Goal: Check status: Check status

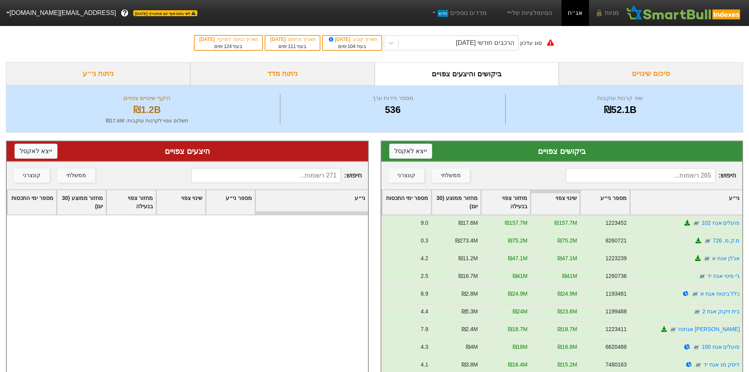
scroll to position [2006, 0]
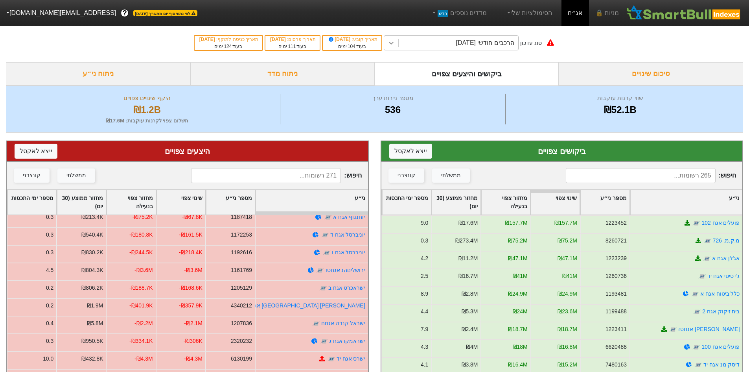
click at [395, 45] on icon at bounding box center [391, 43] width 8 height 8
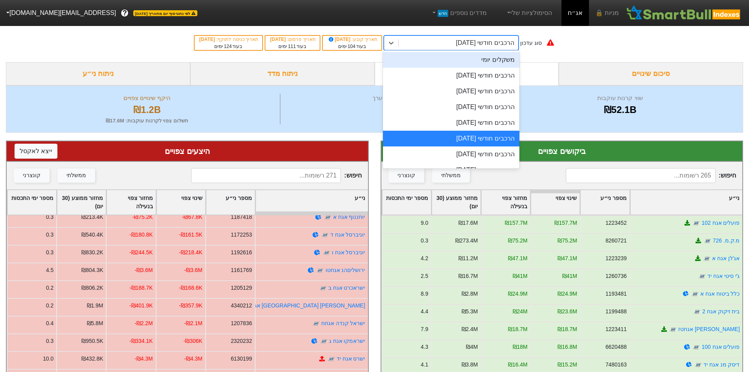
click at [444, 56] on div "משקלים יומי" at bounding box center [451, 60] width 136 height 16
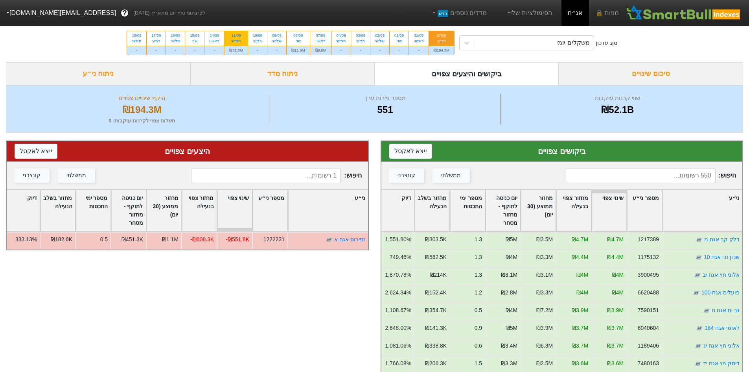
click at [236, 41] on div "חמישי" at bounding box center [236, 41] width 14 height 6
click at [236, 36] on input "11/09 חמישי ₪32.8M" at bounding box center [233, 33] width 5 height 5
radio input "true"
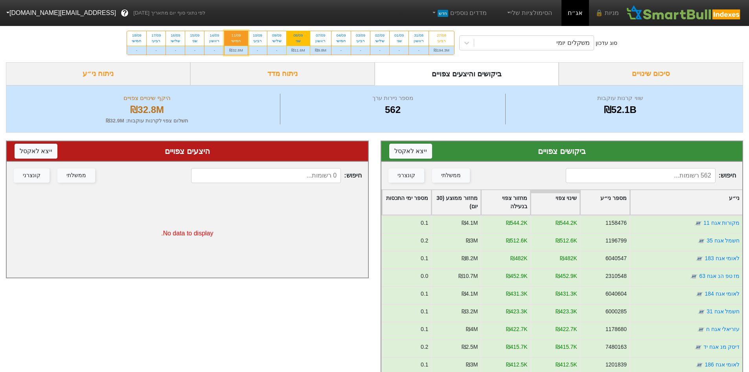
click at [297, 42] on div "שני" at bounding box center [298, 41] width 14 height 6
click at [297, 36] on input "08/09 שני ₪11.6M" at bounding box center [295, 33] width 5 height 5
radio input "true"
click at [319, 41] on div "ראשון" at bounding box center [320, 41] width 11 height 6
click at [319, 36] on input "07/09 ראשון ₪9.8M" at bounding box center [317, 33] width 5 height 5
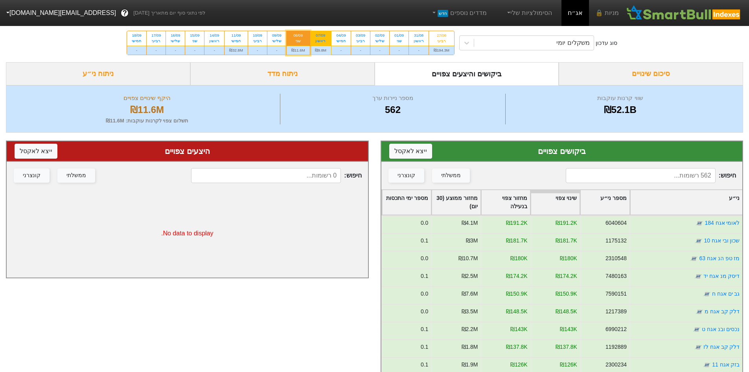
radio input "true"
